Goal: Task Accomplishment & Management: Manage account settings

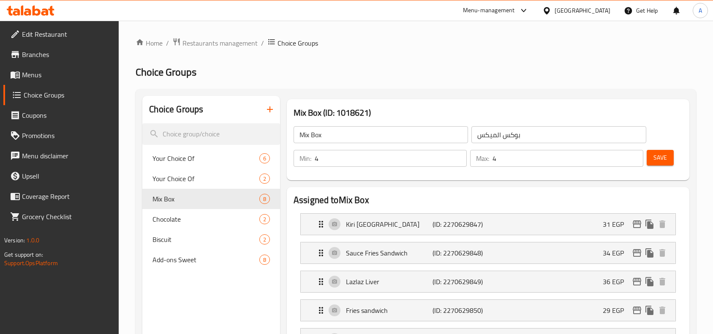
scroll to position [468, 0]
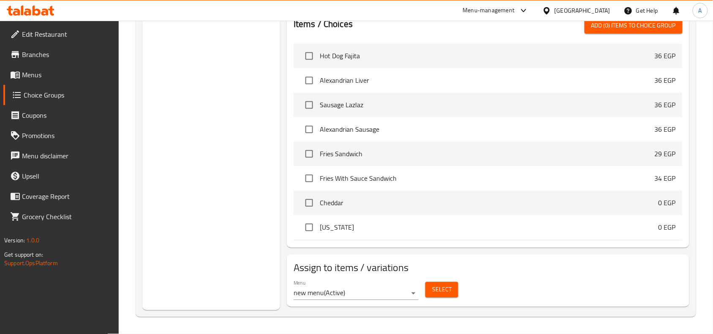
click at [551, 7] on icon at bounding box center [546, 10] width 9 height 9
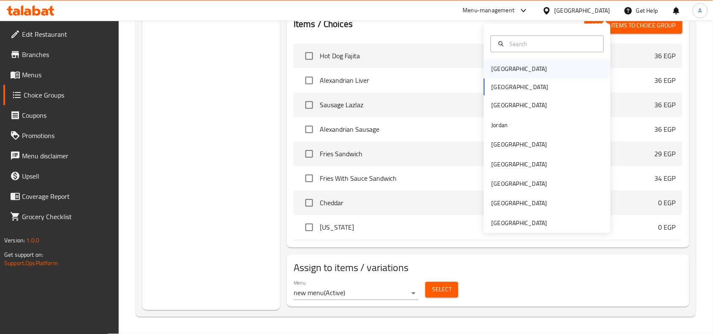
click at [504, 68] on div "[GEOGRAPHIC_DATA]" at bounding box center [519, 68] width 69 height 19
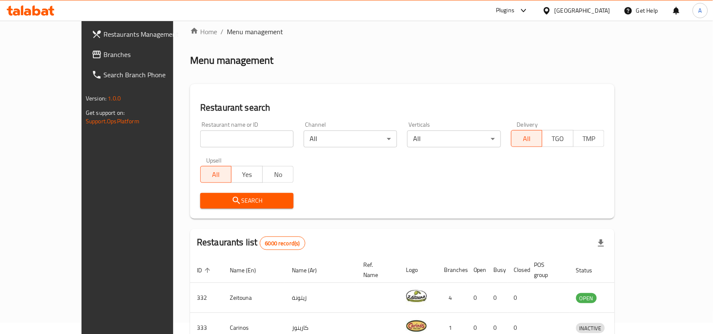
scroll to position [295, 0]
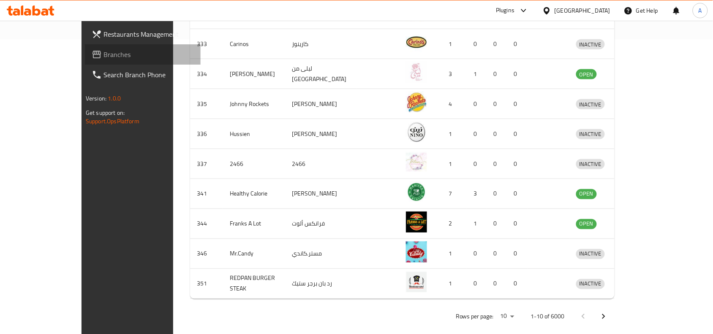
click at [104, 55] on span "Branches" at bounding box center [149, 54] width 90 height 10
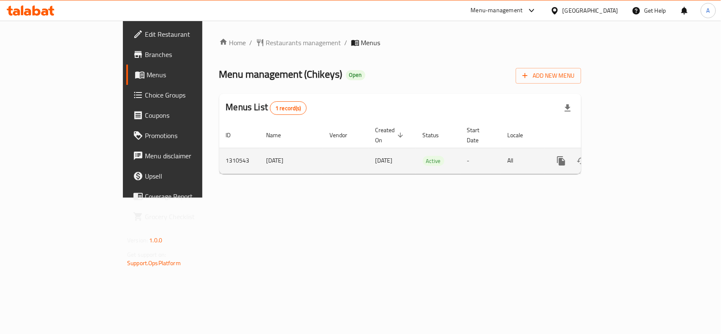
click at [627, 156] on icon "enhanced table" at bounding box center [622, 161] width 10 height 10
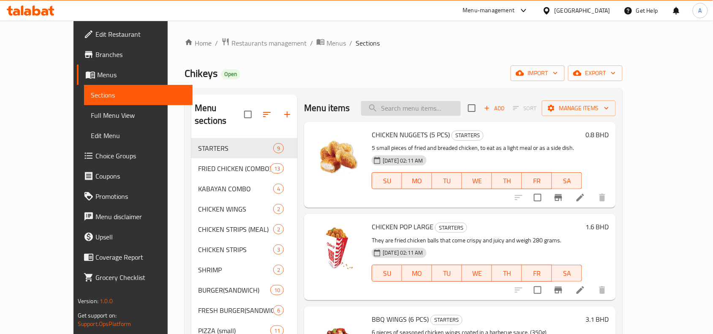
click at [445, 109] on input "search" at bounding box center [411, 108] width 100 height 15
paste input "8 PCS STRIPS MEAL"
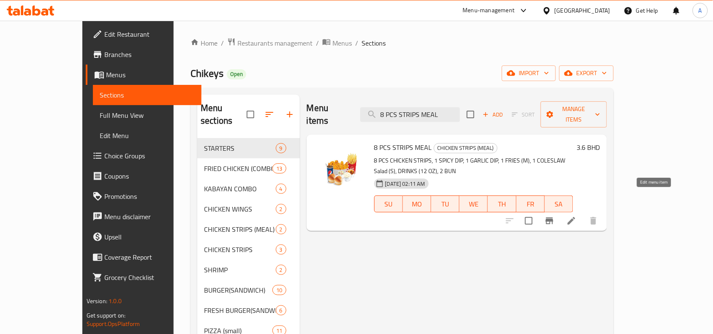
type input "8 PCS STRIPS MEAL"
click at [577, 216] on icon at bounding box center [572, 221] width 10 height 10
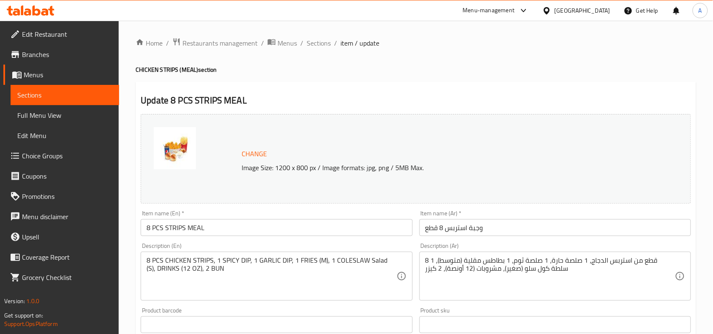
click at [301, 94] on h2 "Update 8 PCS STRIPS MEAL" at bounding box center [416, 100] width 551 height 13
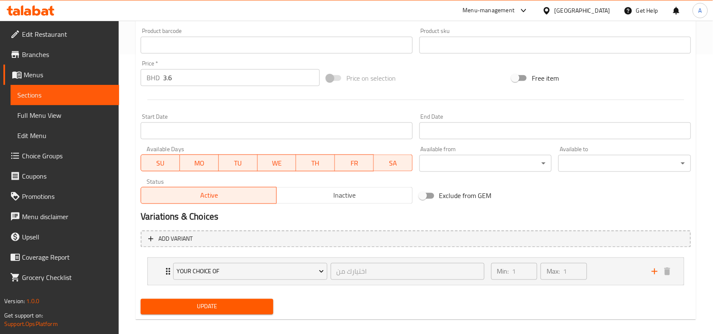
scroll to position [289, 0]
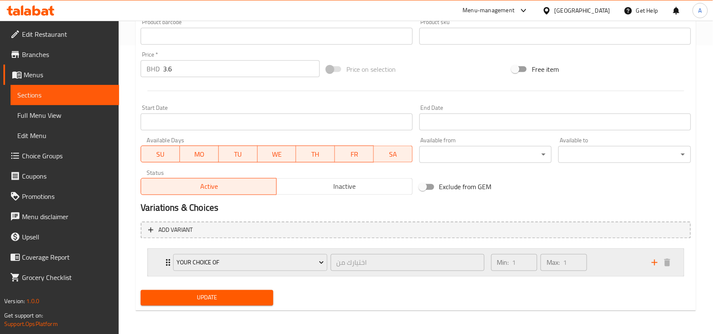
click at [601, 260] on div "Min: 1 ​ Max: 1 ​" at bounding box center [566, 262] width 161 height 27
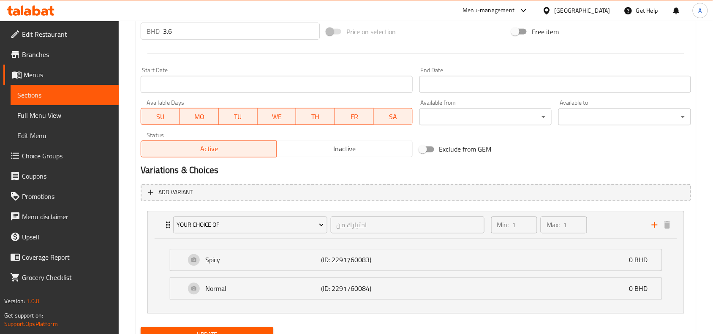
scroll to position [364, 0]
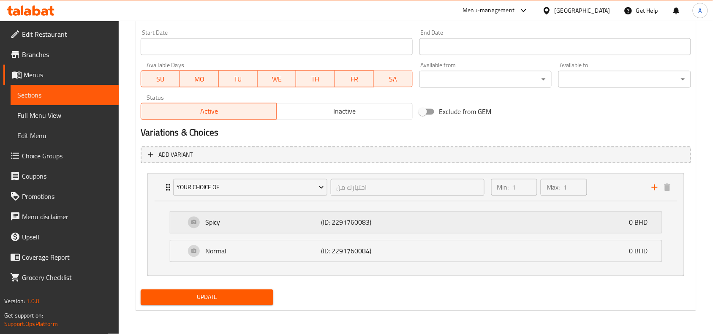
click at [493, 220] on div "Spicy (ID: 2291760083) 0 BHD" at bounding box center [418, 222] width 466 height 21
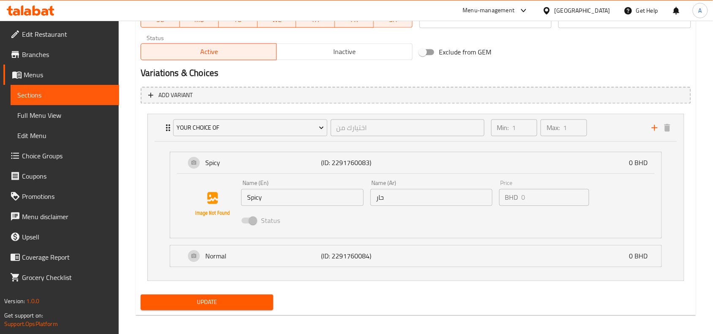
scroll to position [429, 0]
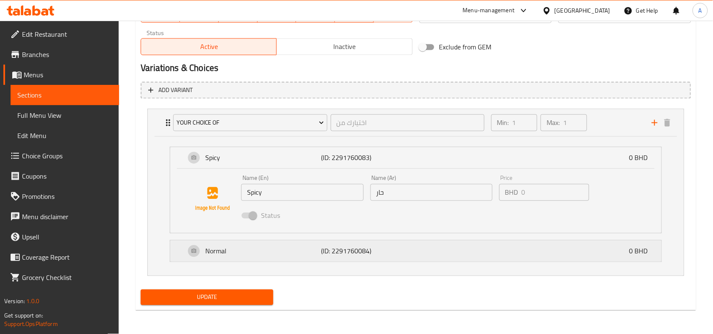
click at [433, 253] on div "Normal (ID: 2291760084) 0 BHD" at bounding box center [418, 251] width 466 height 21
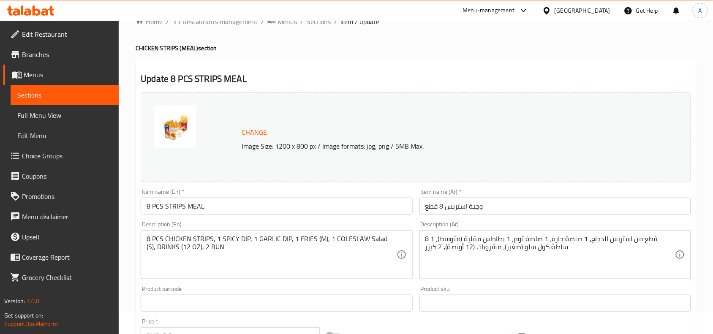
scroll to position [0, 0]
